Goal: Find specific page/section: Find specific page/section

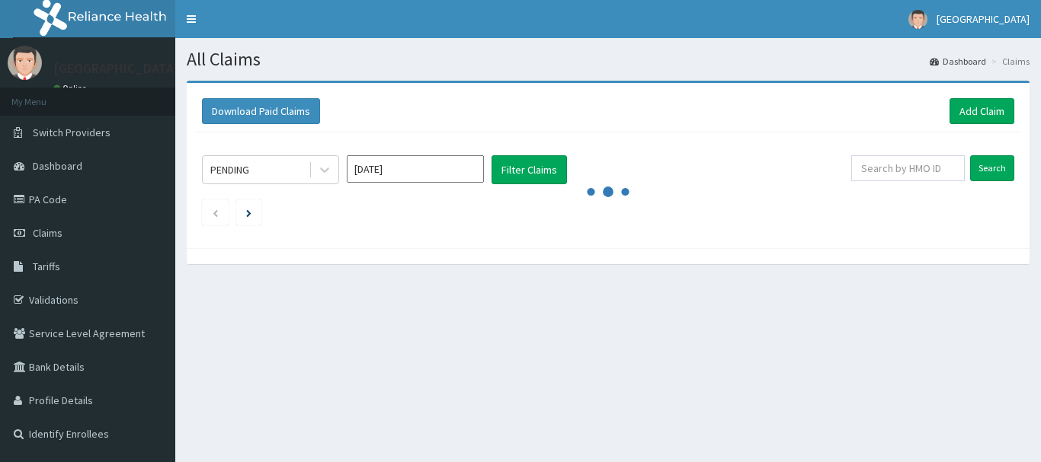
click at [45, 262] on span "Tariffs" at bounding box center [46, 267] width 27 height 14
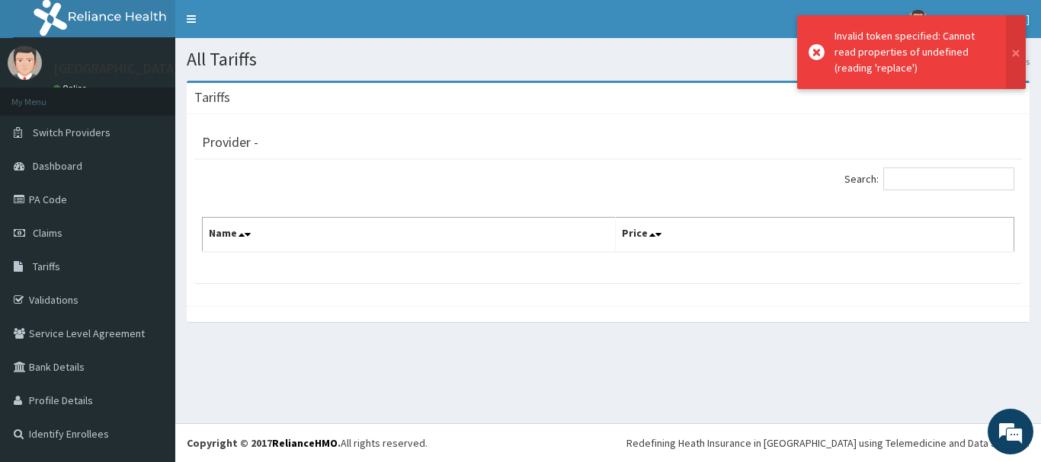
click at [45, 262] on span "Tariffs" at bounding box center [46, 267] width 27 height 14
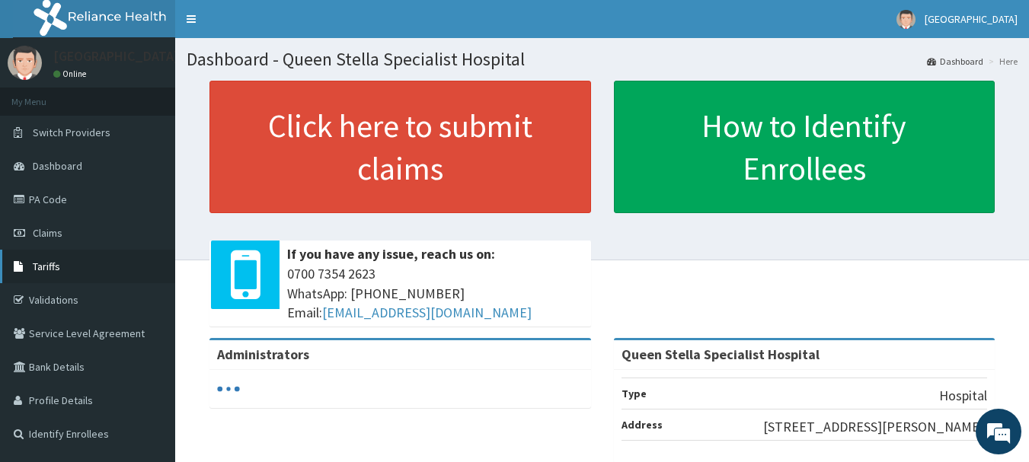
click at [40, 264] on span "Tariffs" at bounding box center [46, 267] width 27 height 14
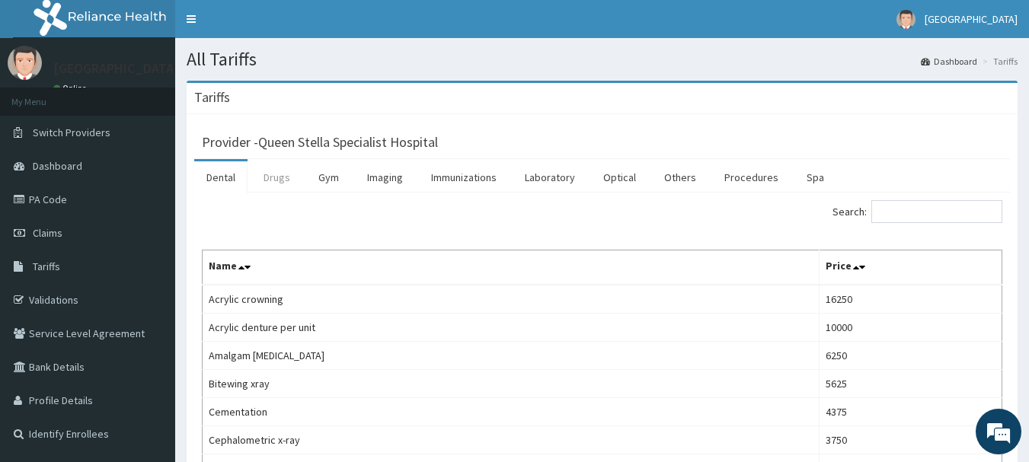
click at [283, 172] on link "Drugs" at bounding box center [276, 177] width 51 height 32
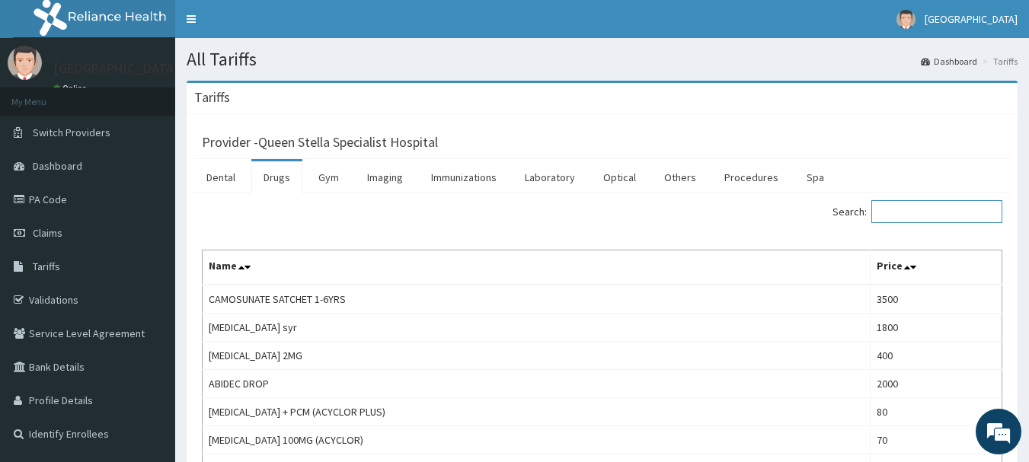
click at [959, 214] on input "Search:" at bounding box center [936, 211] width 131 height 23
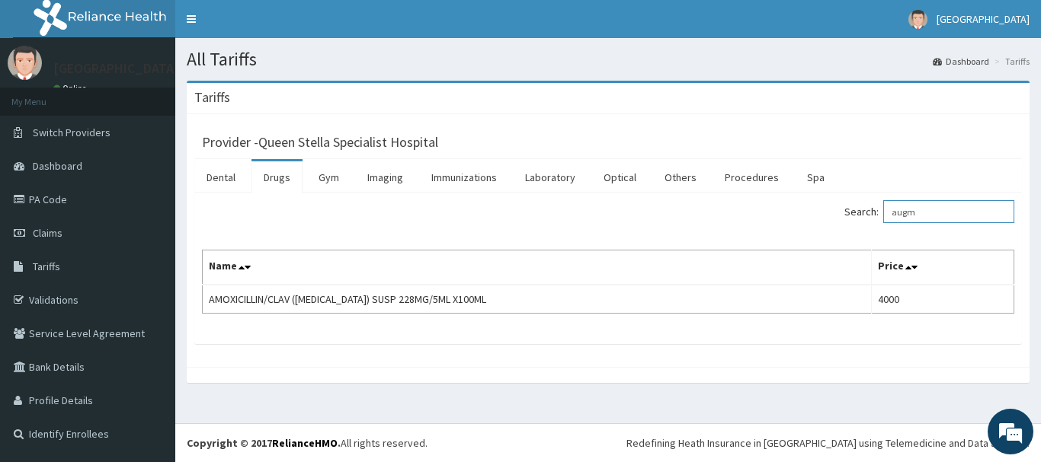
type input "augm"
